Goal: Find contact information: Find contact information

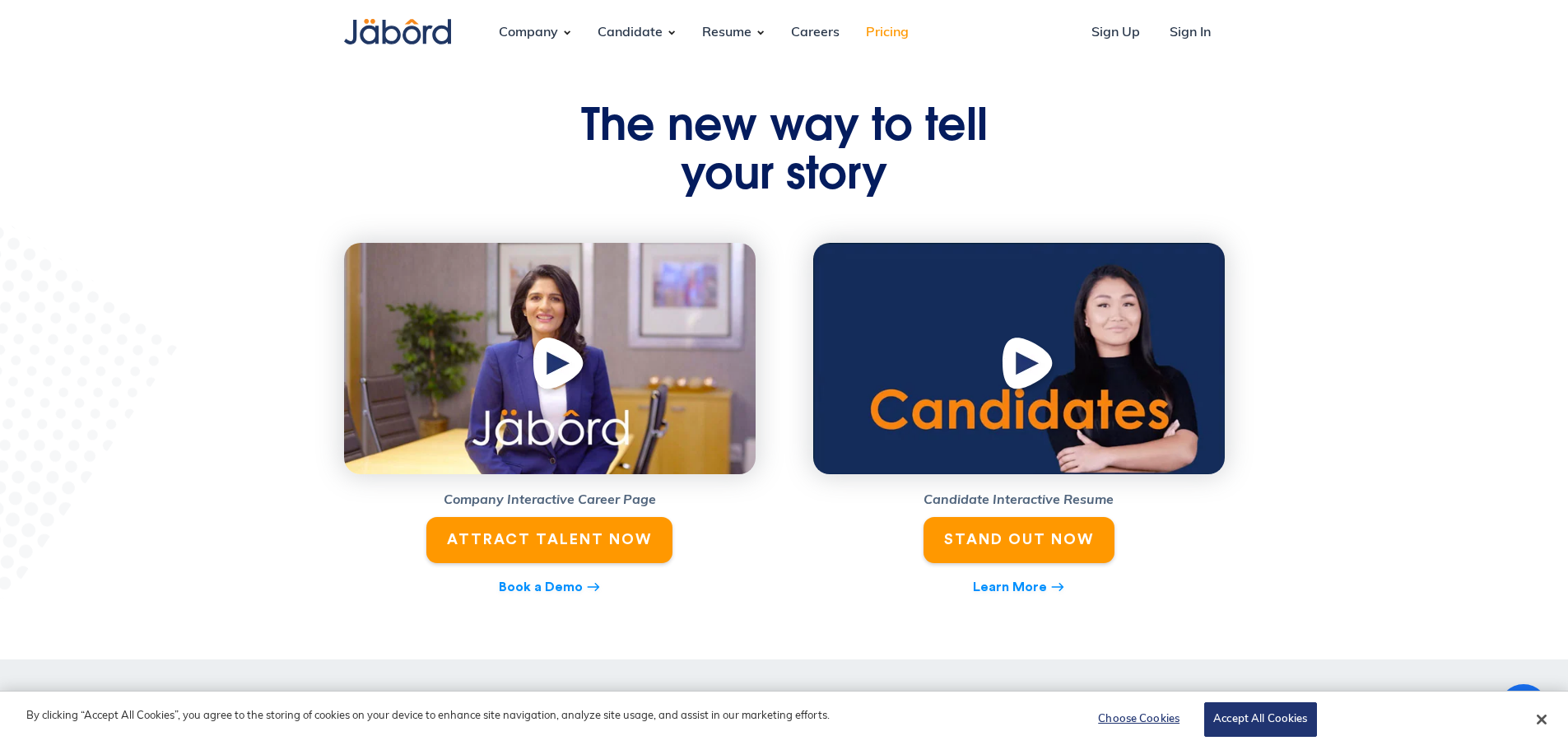
click at [901, 30] on link "Pricing" at bounding box center [887, 32] width 69 height 44
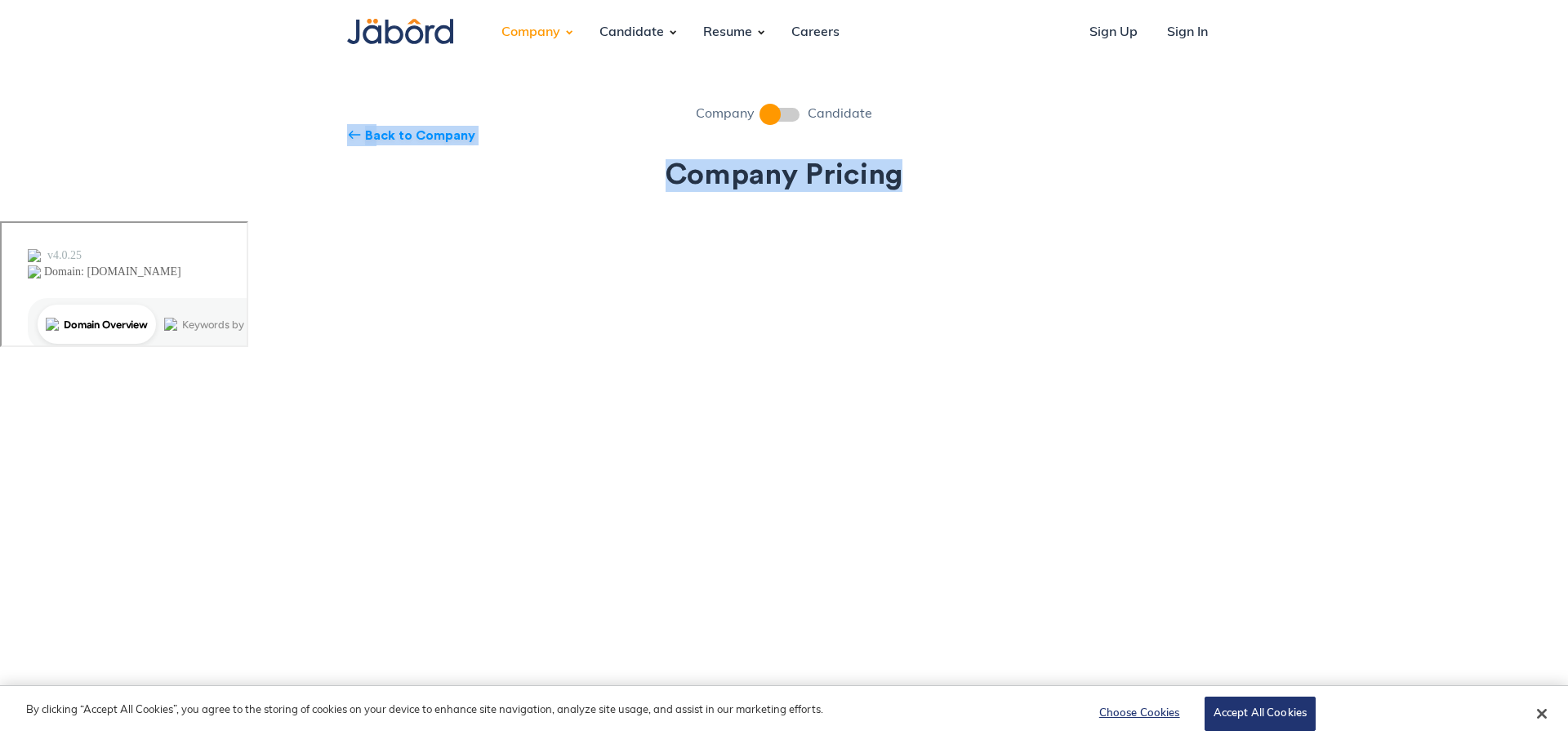
click at [1151, 147] on div "Company Candidate west Back to Company Company Pricing" at bounding box center [784, 162] width 898 height 116
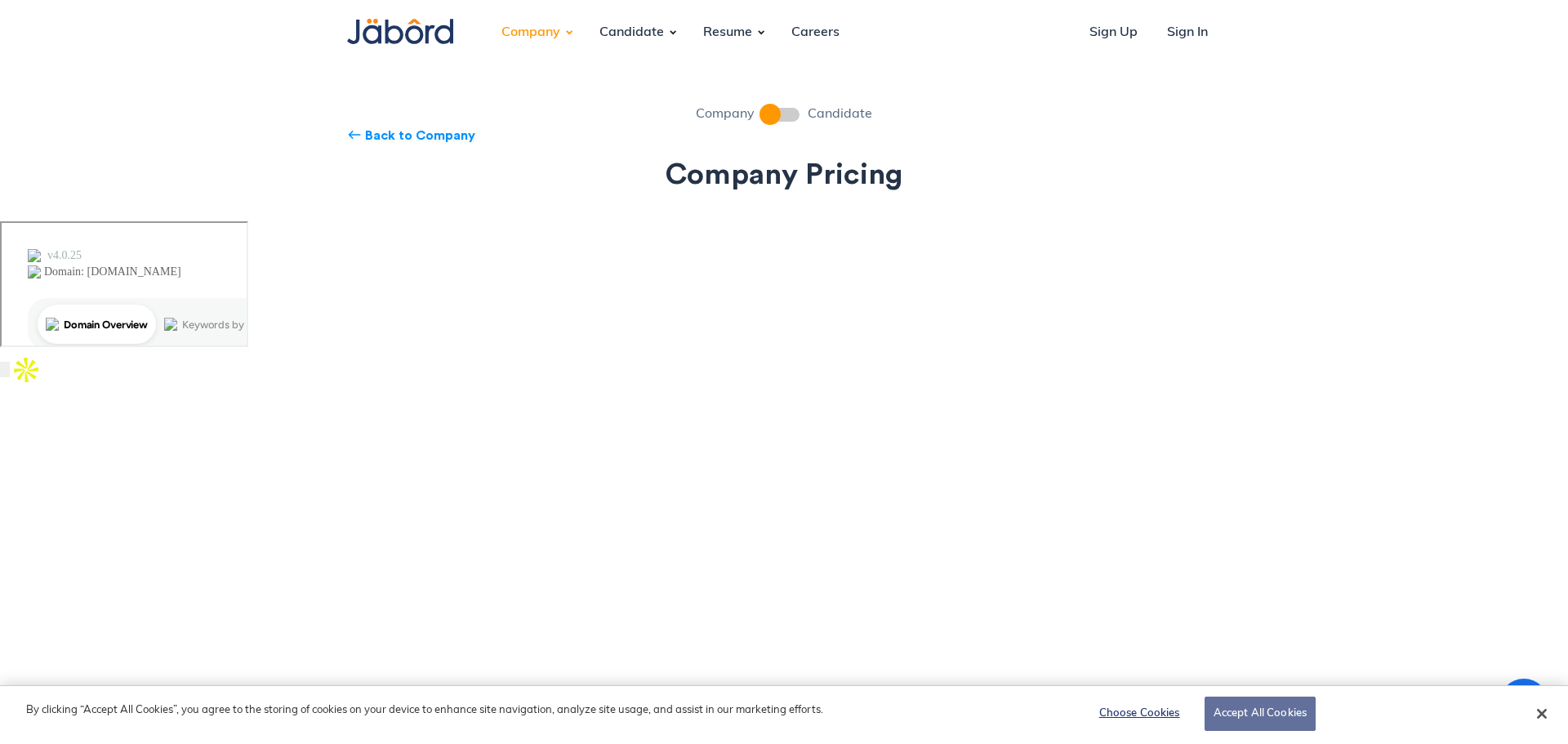
click at [1242, 704] on button "Accept All Cookies" at bounding box center [1259, 714] width 111 height 34
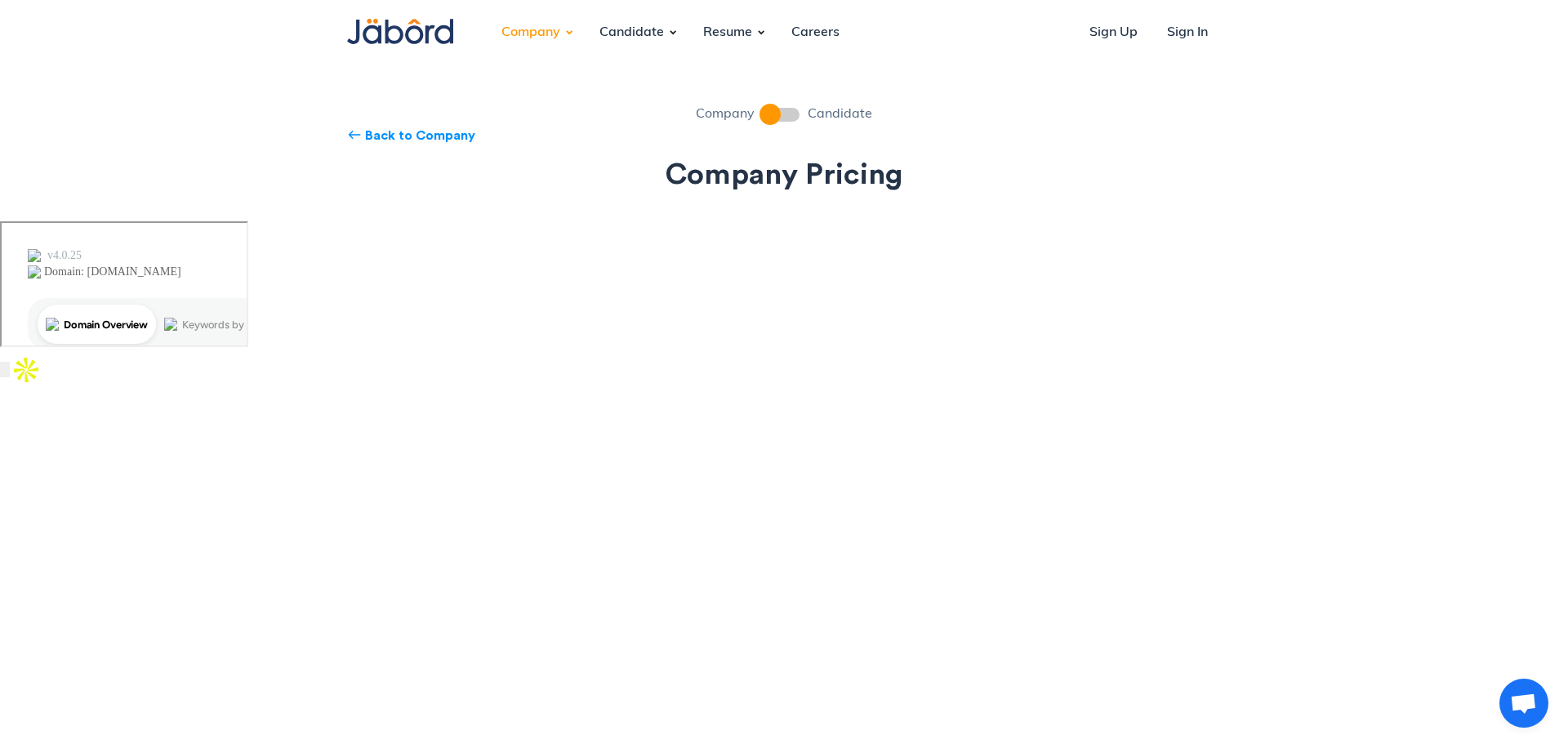
click at [800, 109] on div "Company Candidate" at bounding box center [784, 114] width 874 height 20
click at [790, 112] on span at bounding box center [781, 115] width 37 height 14
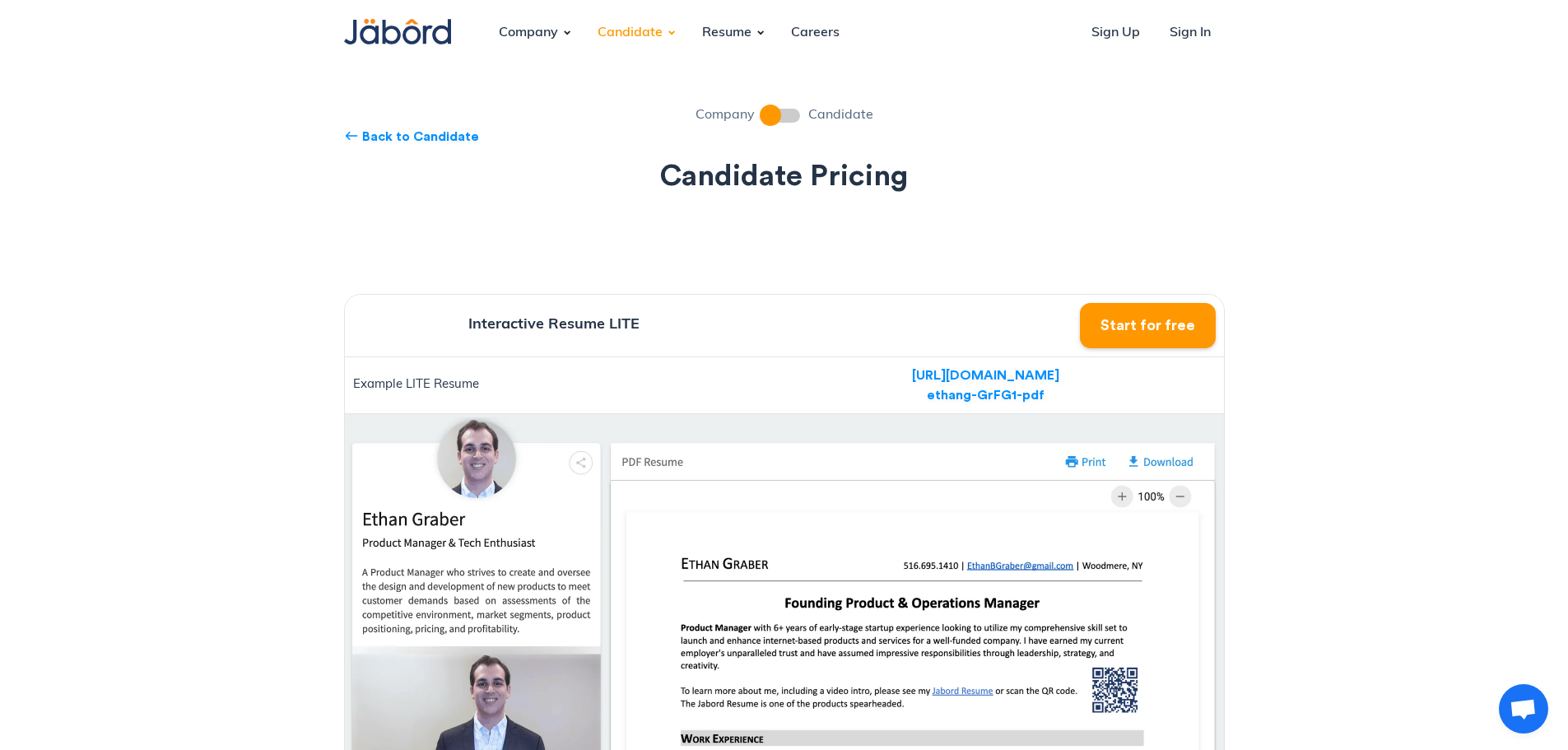
click at [774, 116] on span at bounding box center [781, 116] width 37 height 14
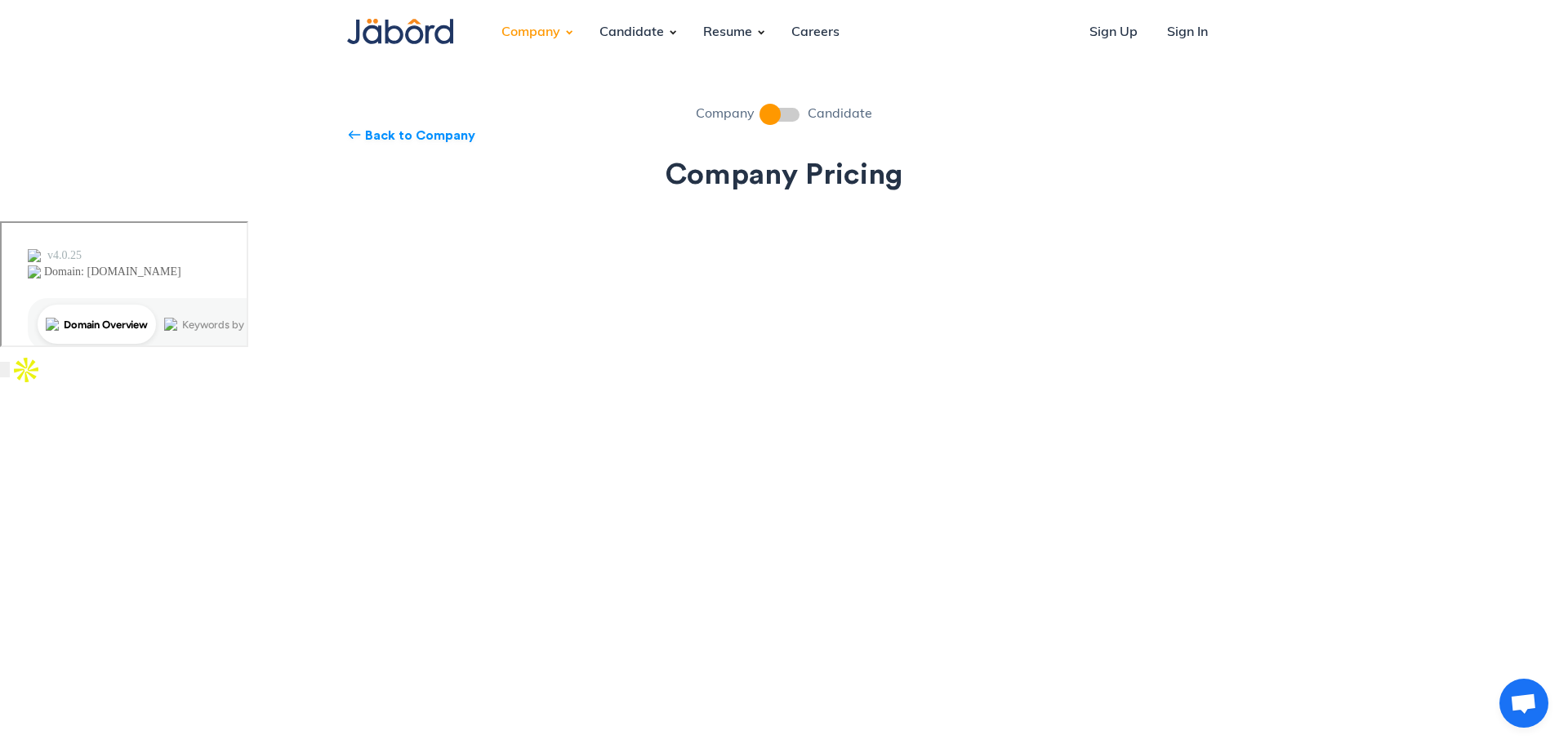
click at [796, 110] on span at bounding box center [781, 115] width 37 height 14
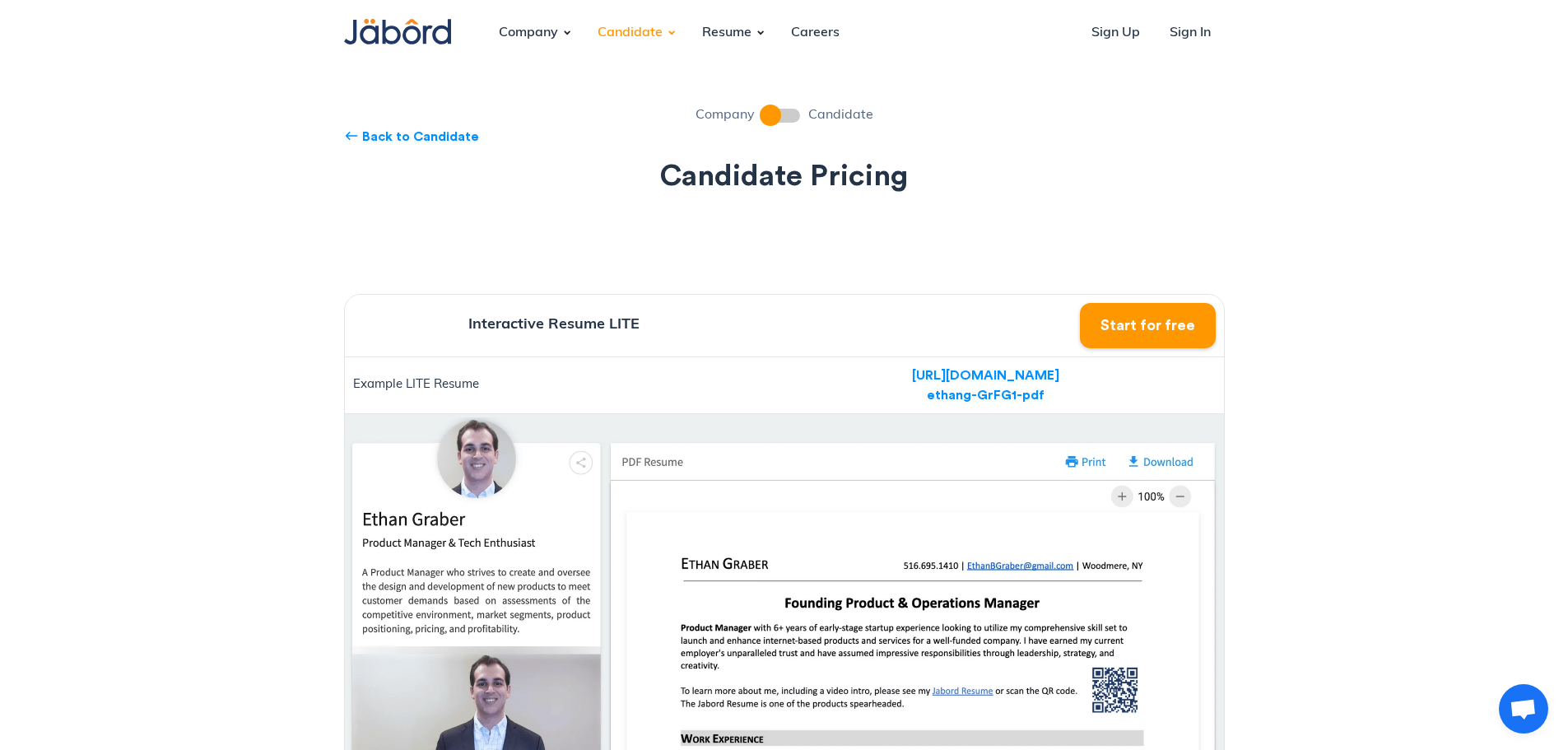
click at [781, 117] on span at bounding box center [781, 116] width 37 height 14
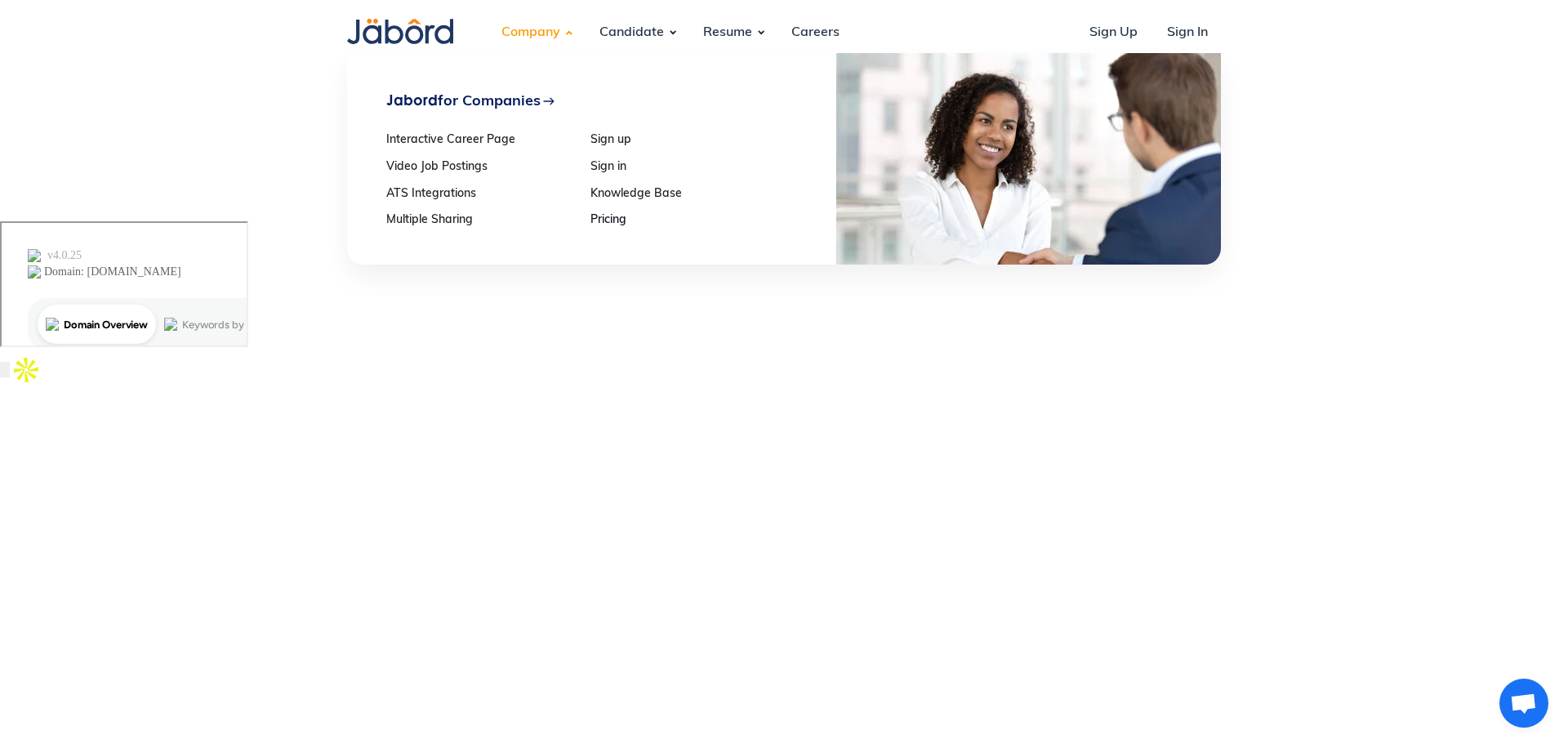
click at [597, 221] on link "Pricing" at bounding box center [687, 221] width 193 height 14
click at [487, 99] on div "Jabord for Companies" at bounding box center [463, 101] width 154 height 17
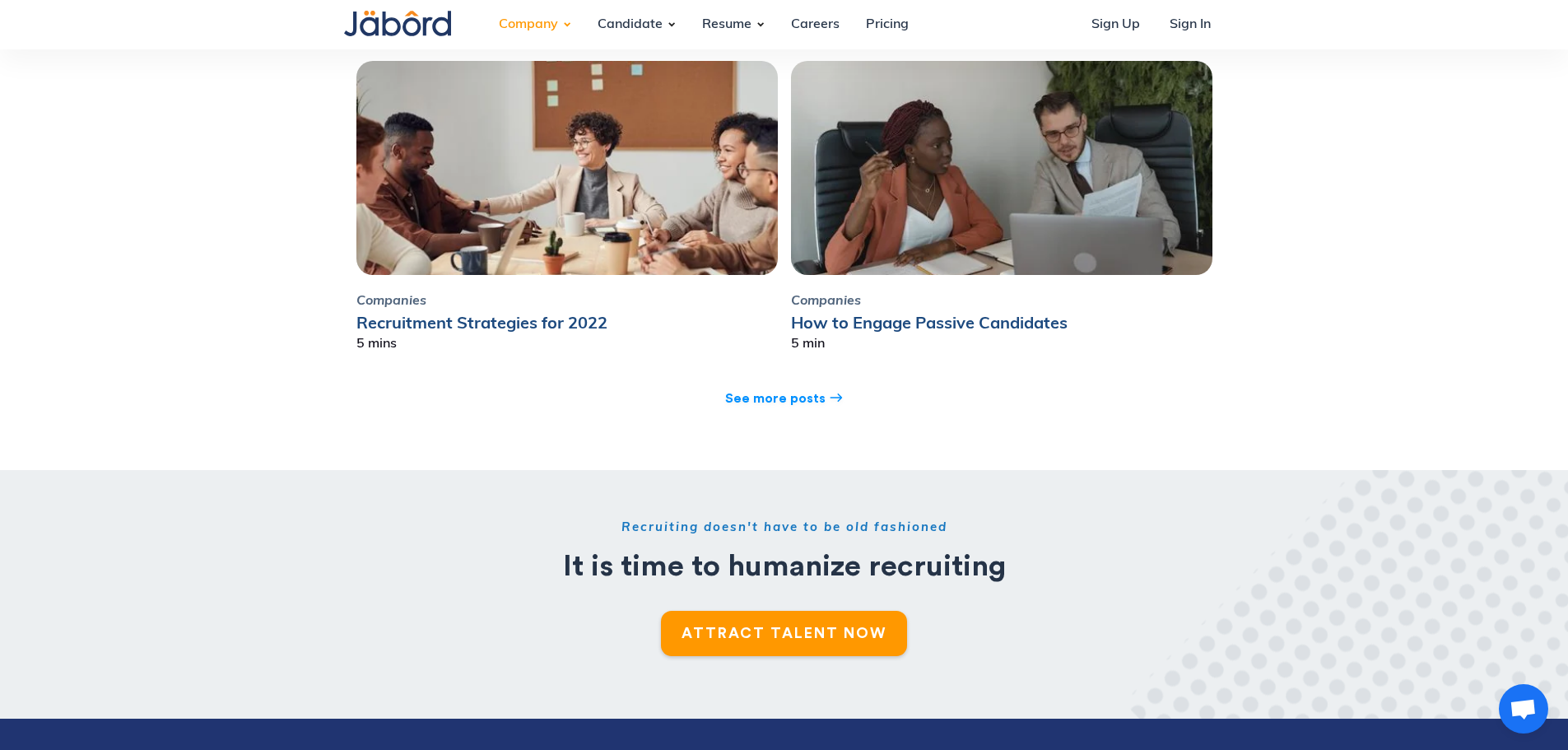
scroll to position [6445, 0]
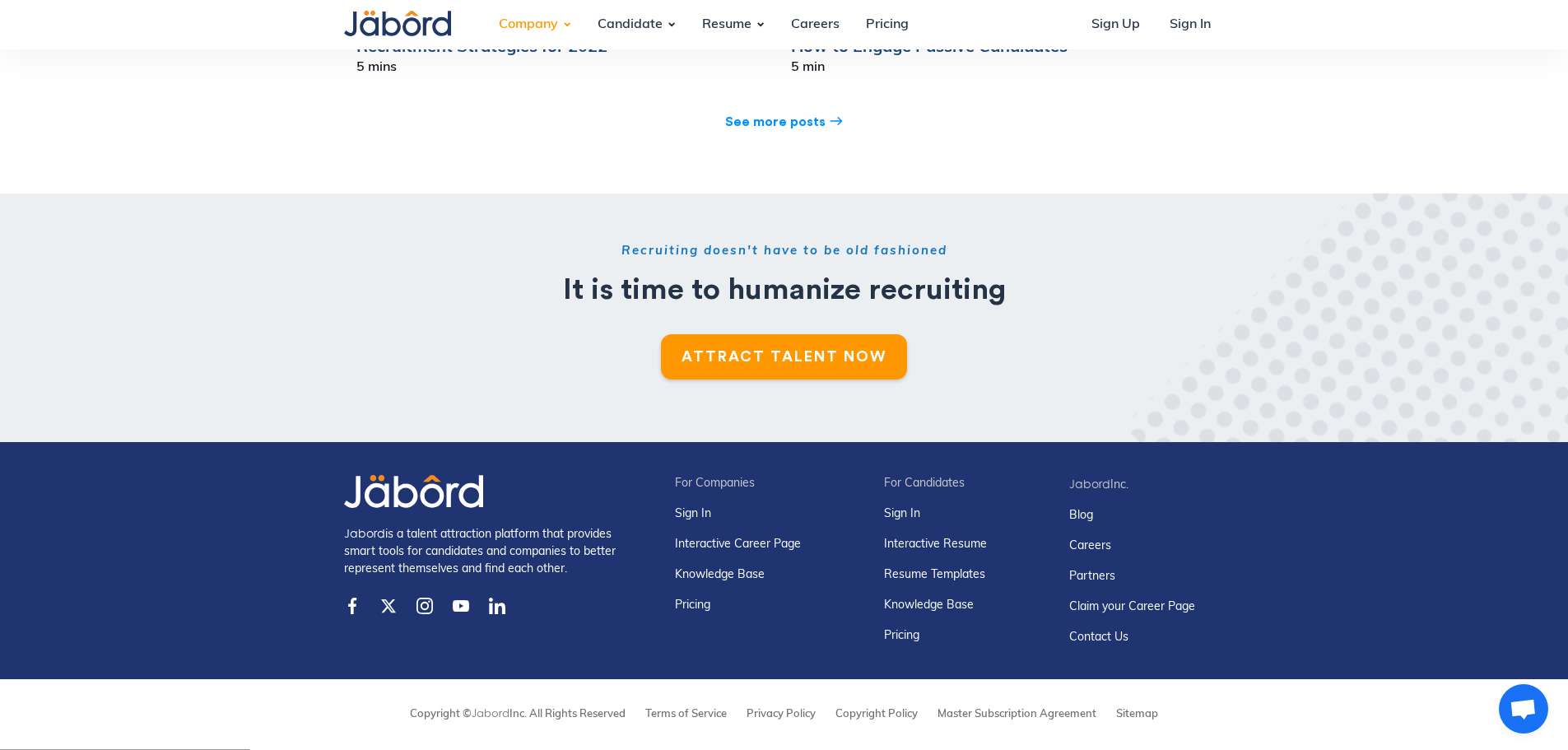
click at [495, 604] on img at bounding box center [497, 606] width 17 height 17
click at [1097, 638] on link "Contact Us" at bounding box center [1131, 638] width 126 height 17
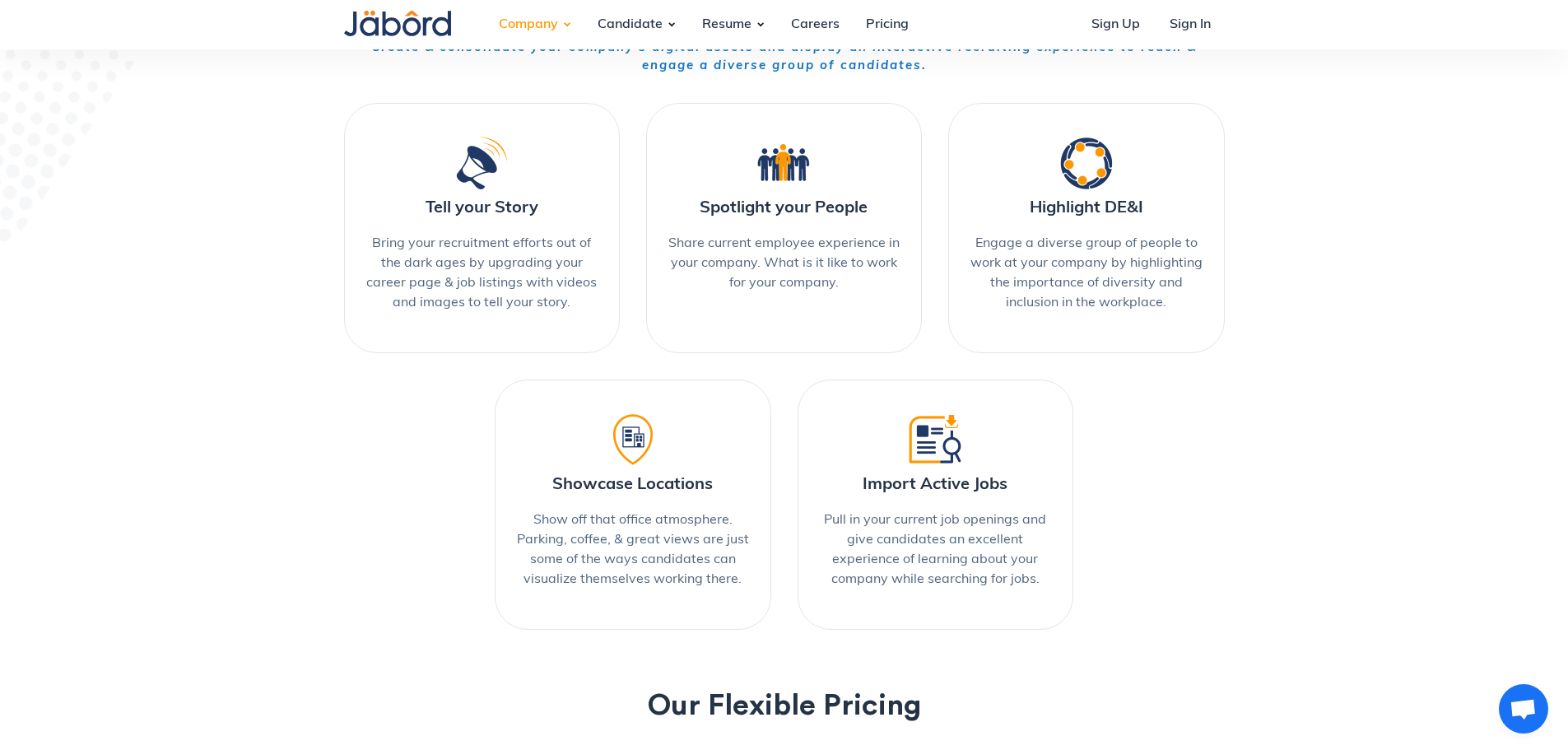
scroll to position [4963, 0]
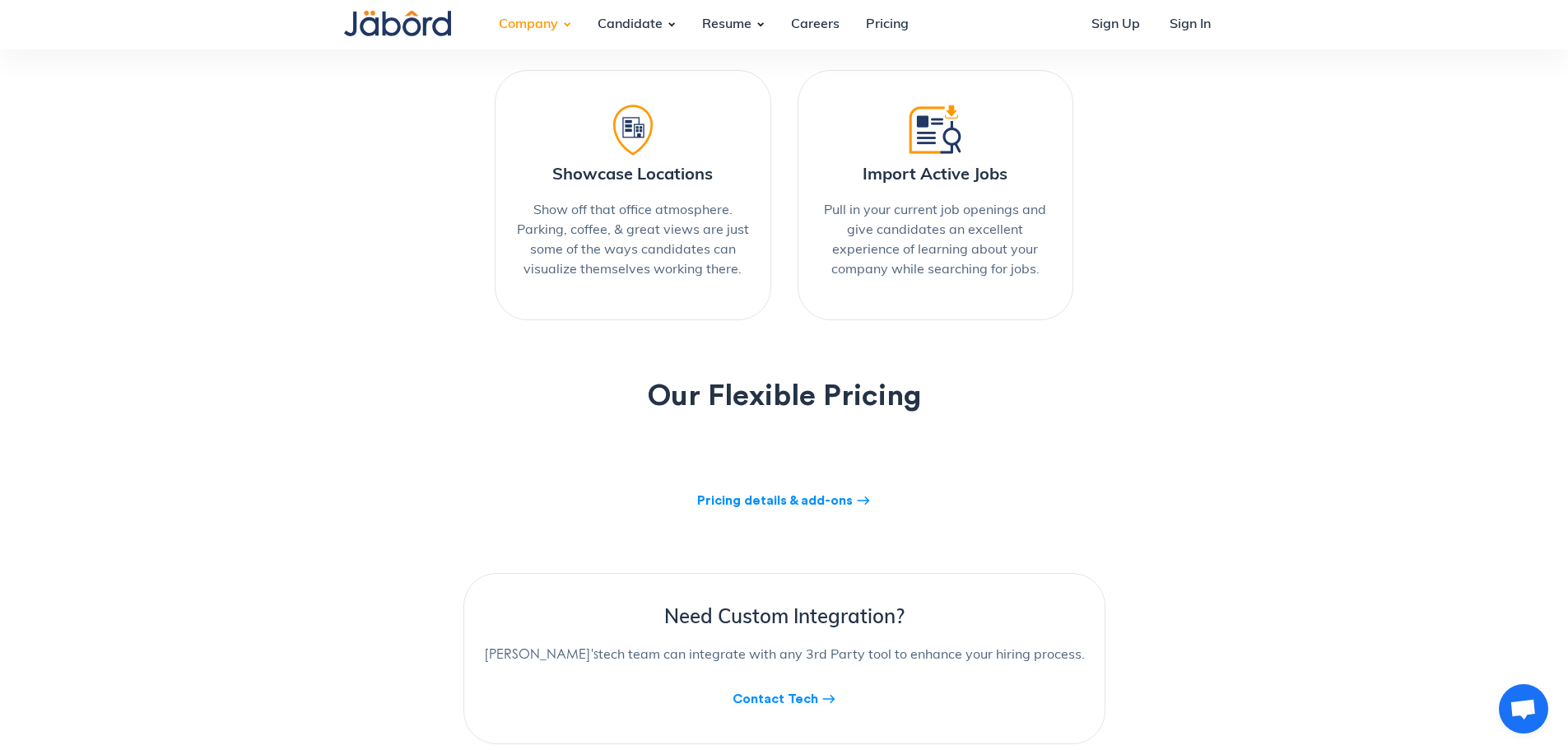
click at [678, 401] on h2 "Our Flexible Pricing" at bounding box center [784, 396] width 881 height 30
click at [864, 398] on h2 "Our Flexible Pricing" at bounding box center [784, 396] width 881 height 30
drag, startPoint x: 862, startPoint y: 398, endPoint x: 751, endPoint y: 395, distance: 111.0
click at [751, 395] on h2 "Our Flexible Pricing" at bounding box center [784, 396] width 881 height 30
click at [683, 395] on h2 "Our Flexible Pricing" at bounding box center [784, 396] width 881 height 30
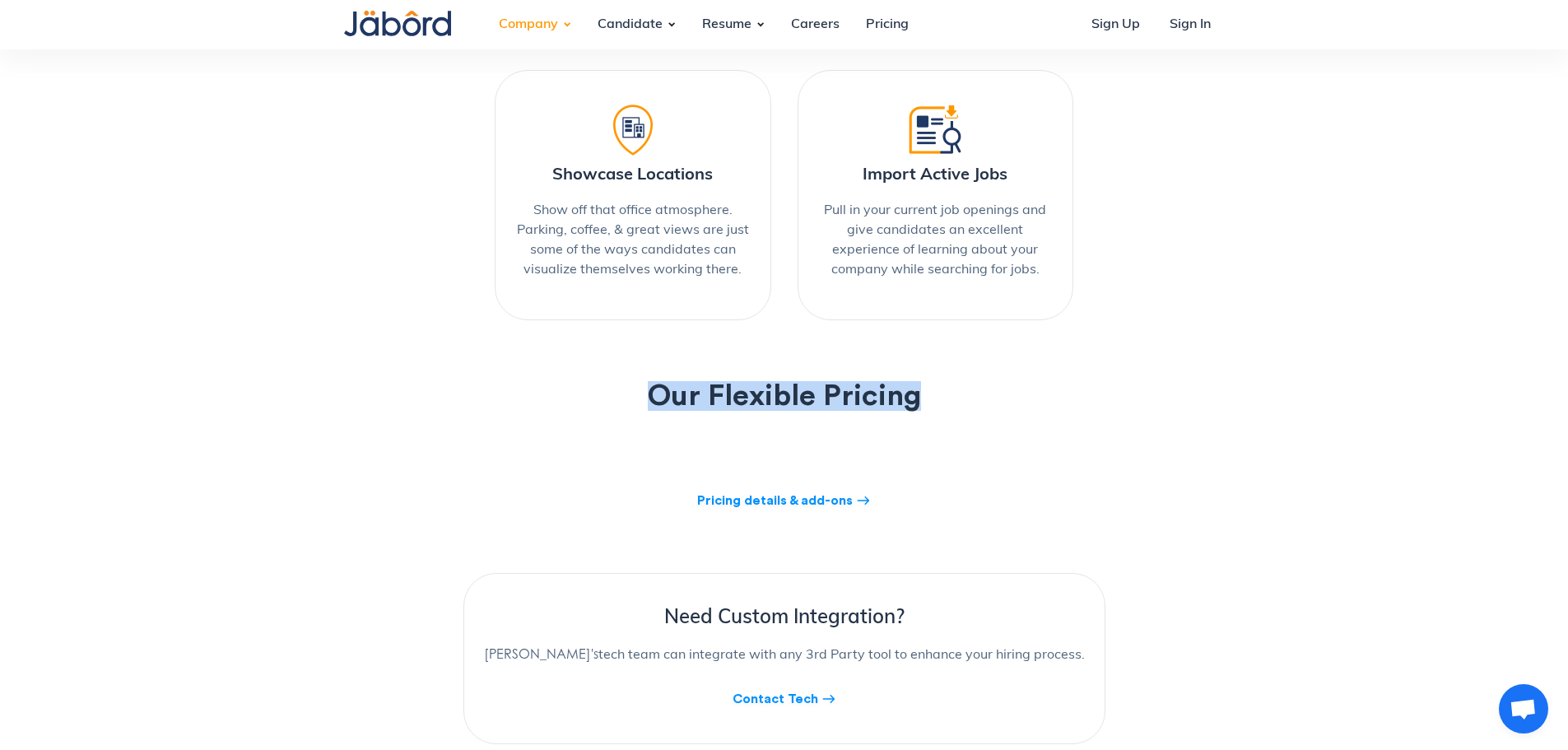
drag, startPoint x: 683, startPoint y: 395, endPoint x: 863, endPoint y: 401, distance: 180.1
click at [863, 401] on h2 "Our Flexible Pricing" at bounding box center [784, 396] width 881 height 30
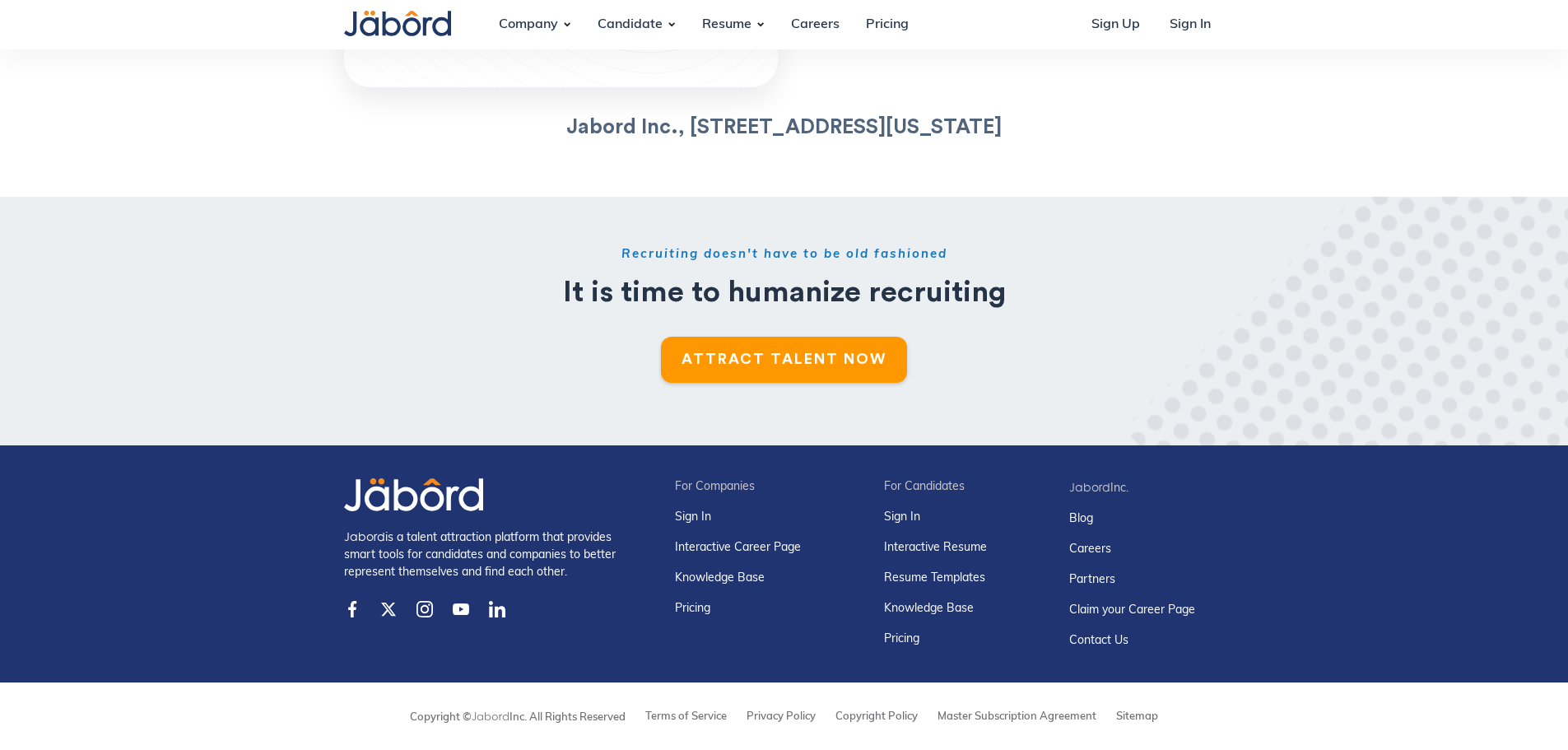
scroll to position [577, 0]
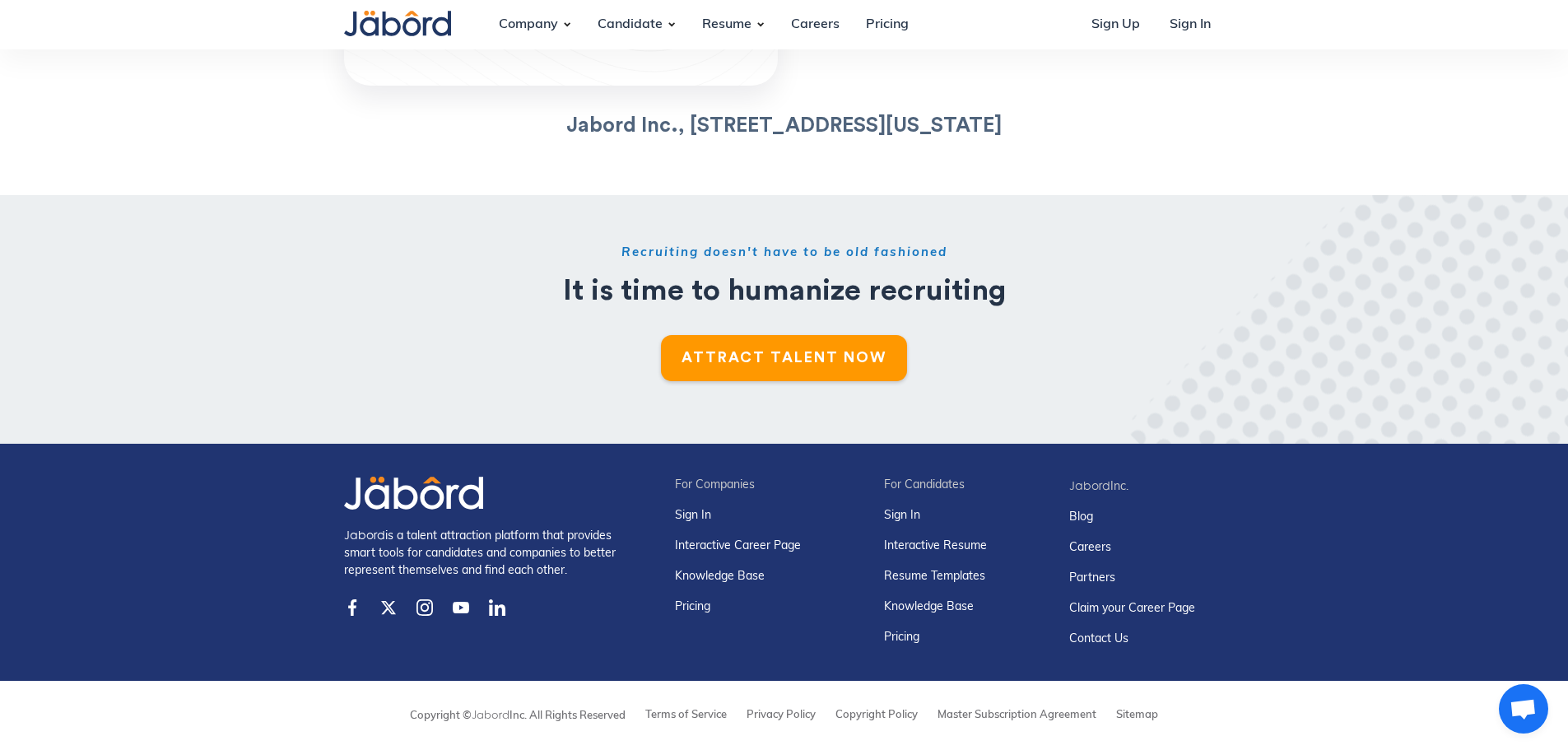
click at [354, 603] on img at bounding box center [352, 607] width 17 height 17
click at [353, 605] on img at bounding box center [352, 607] width 17 height 17
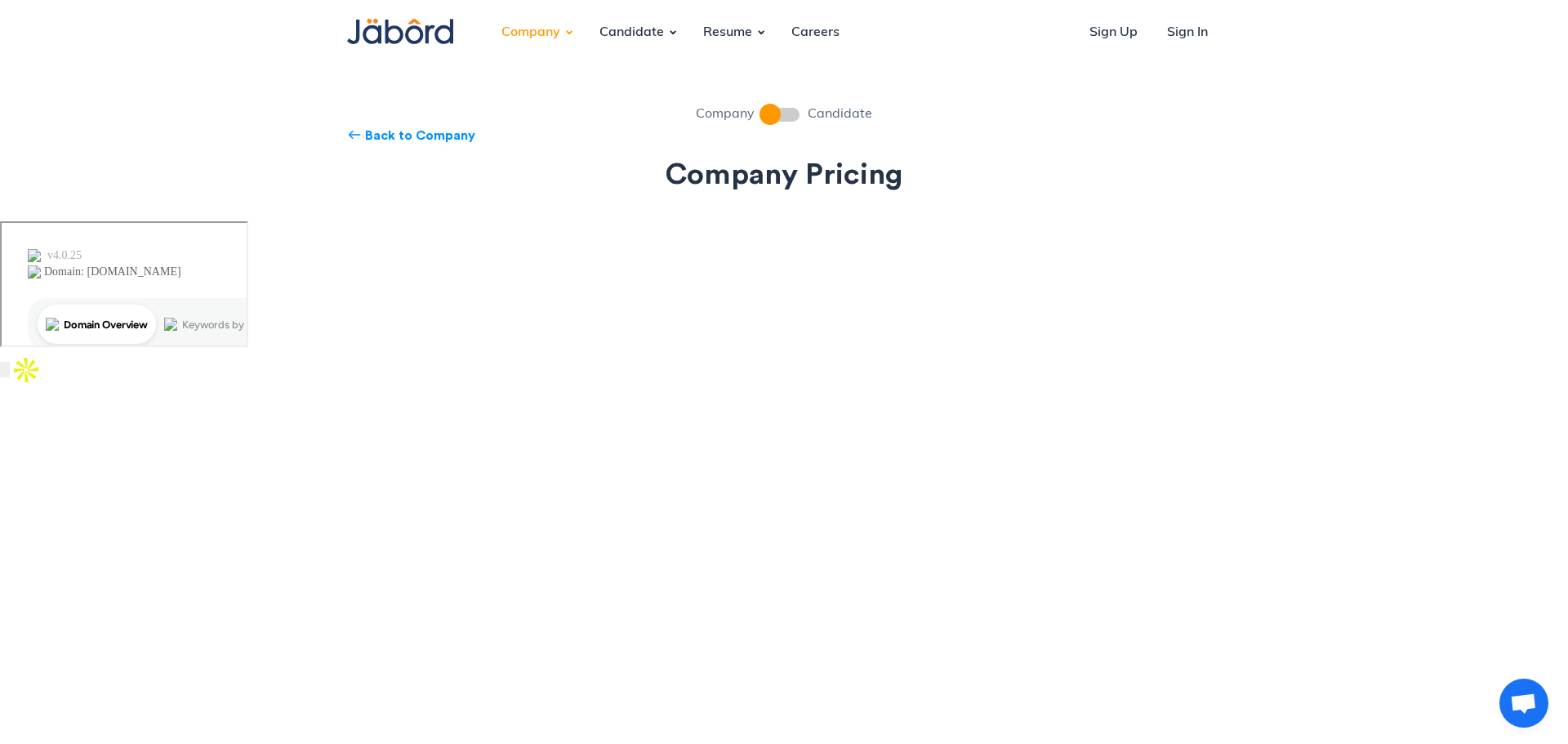
click at [375, 28] on img at bounding box center [400, 31] width 106 height 25
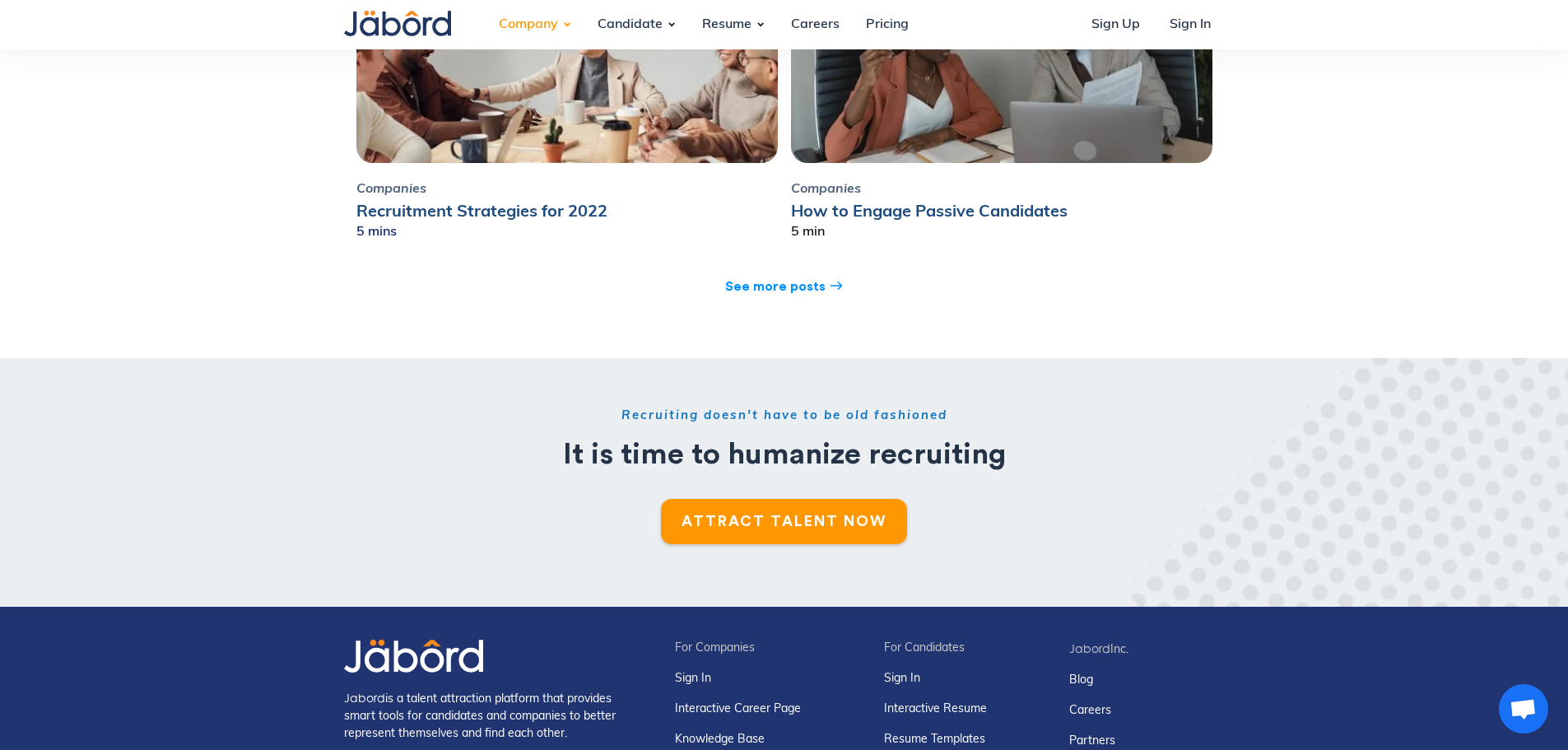
scroll to position [6445, 0]
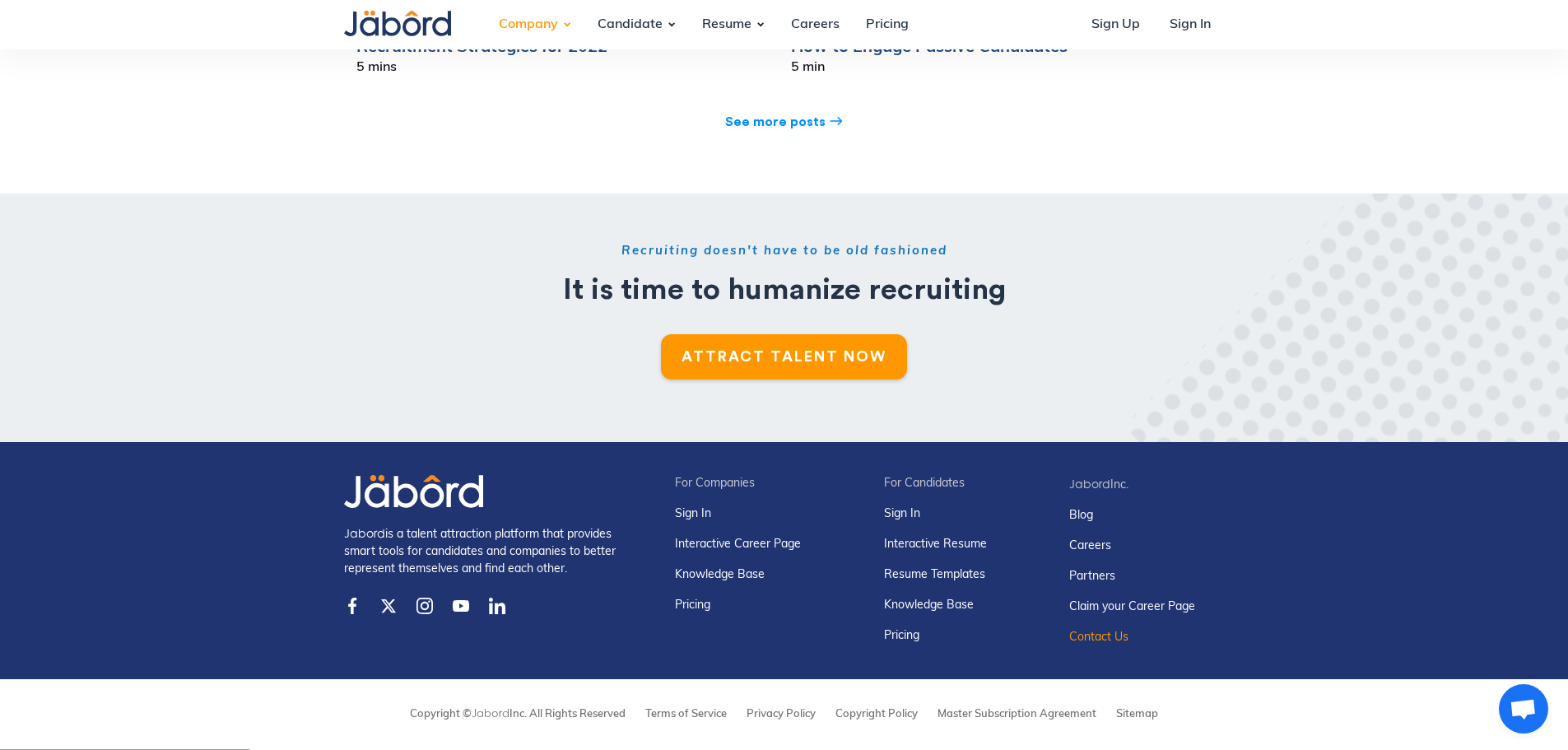
click at [1130, 640] on link "Contact Us" at bounding box center [1131, 638] width 126 height 17
